Goal: Information Seeking & Learning: Learn about a topic

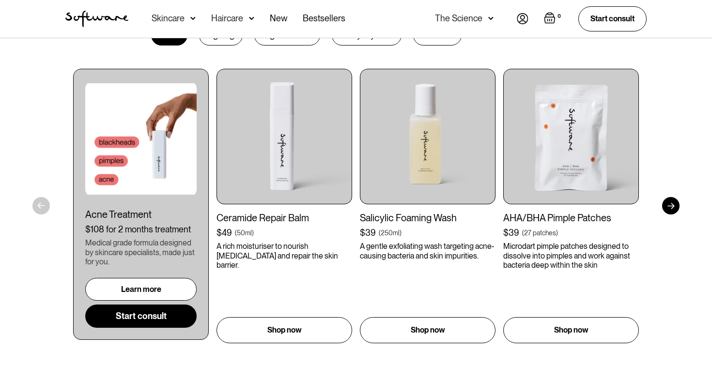
scroll to position [492, 0]
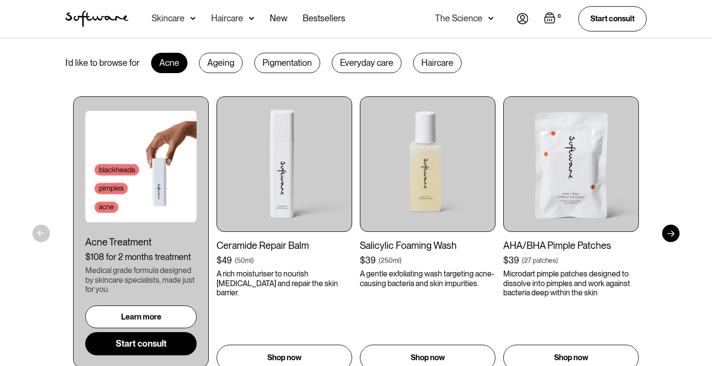
click at [219, 75] on div "Get to your goals, faster. I’d like to browse for Acne Ageing Pigmentation Ever…" at bounding box center [356, 191] width 605 height 359
click at [219, 68] on div "Ageing" at bounding box center [221, 63] width 44 height 20
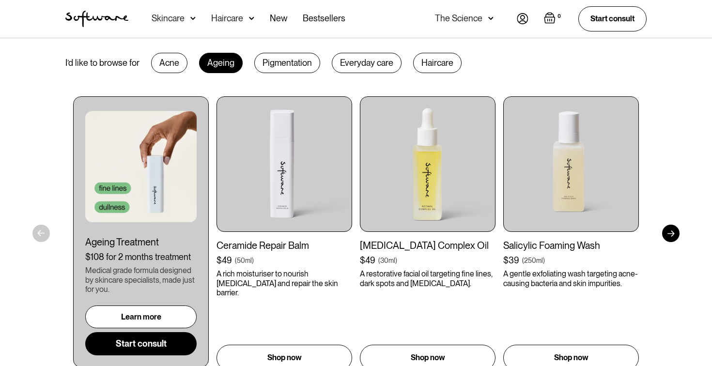
click at [262, 67] on div "Pigmentation" at bounding box center [287, 63] width 66 height 20
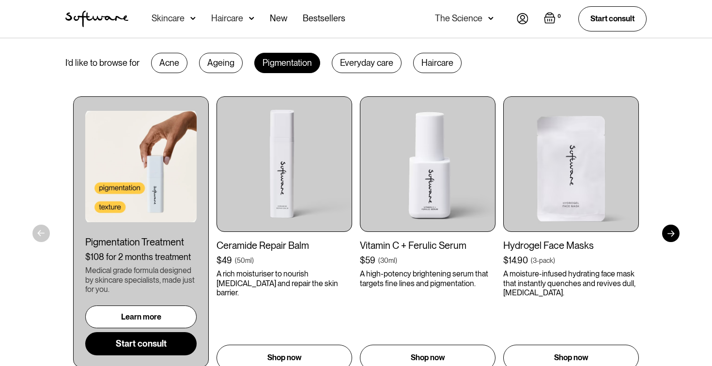
click at [367, 63] on div "Everyday care" at bounding box center [367, 63] width 70 height 20
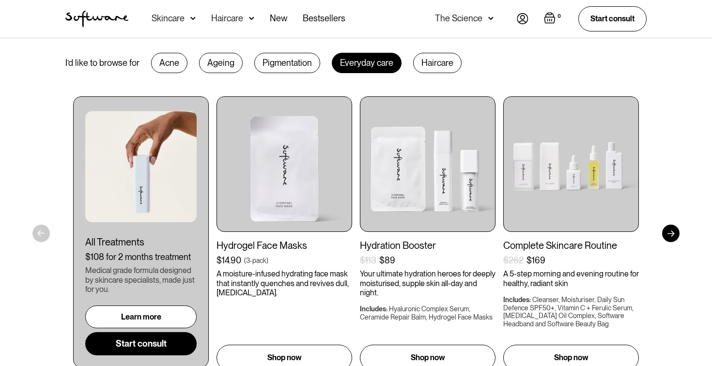
click at [286, 63] on div "Pigmentation" at bounding box center [287, 63] width 66 height 20
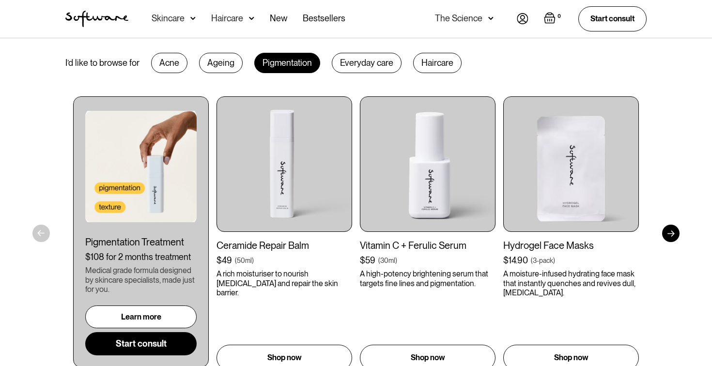
click at [169, 66] on div "Acne" at bounding box center [169, 63] width 36 height 20
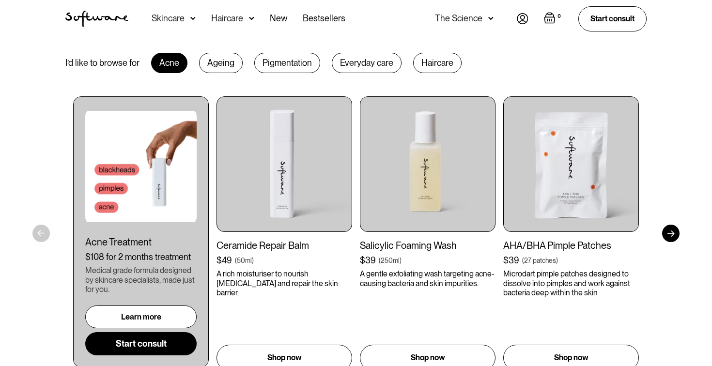
click at [284, 64] on div "Pigmentation" at bounding box center [287, 63] width 66 height 20
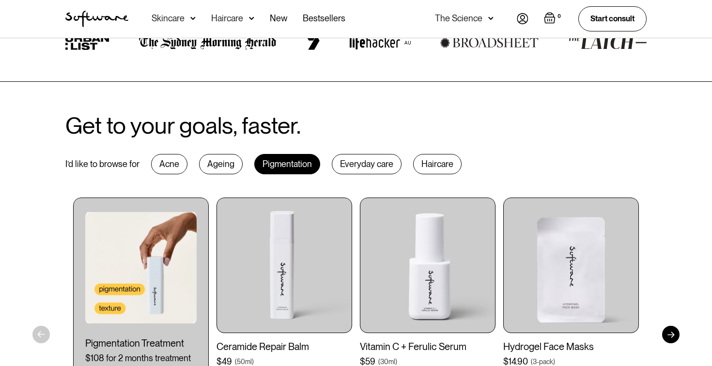
scroll to position [0, 0]
